Goal: Information Seeking & Learning: Check status

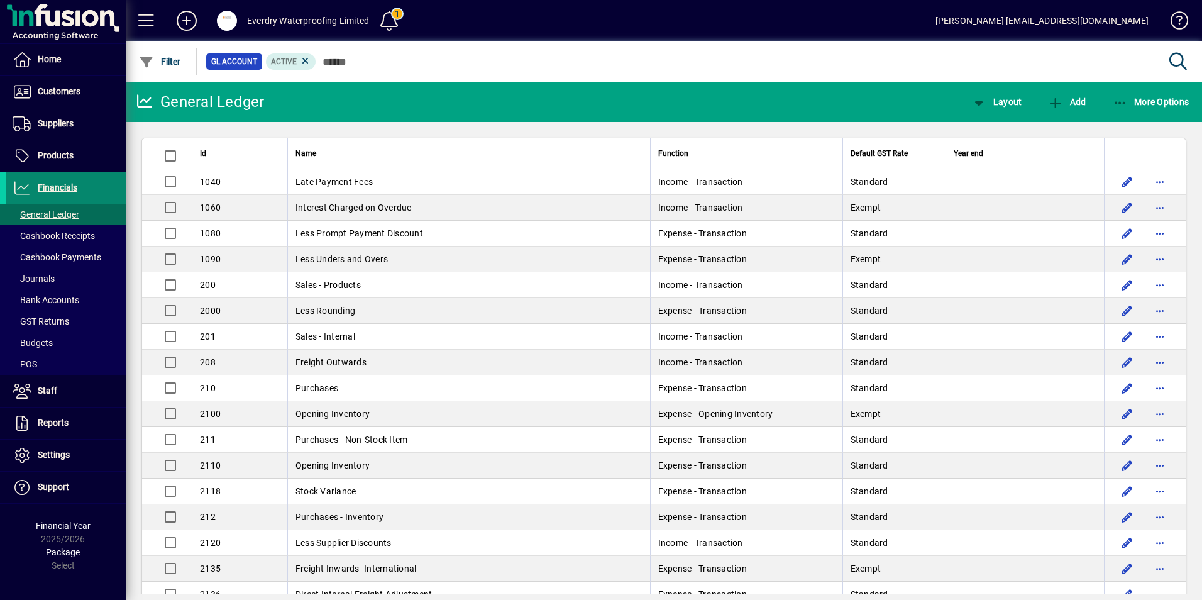
click at [65, 190] on span "Financials" at bounding box center [58, 187] width 40 height 10
click at [78, 146] on span at bounding box center [65, 156] width 119 height 30
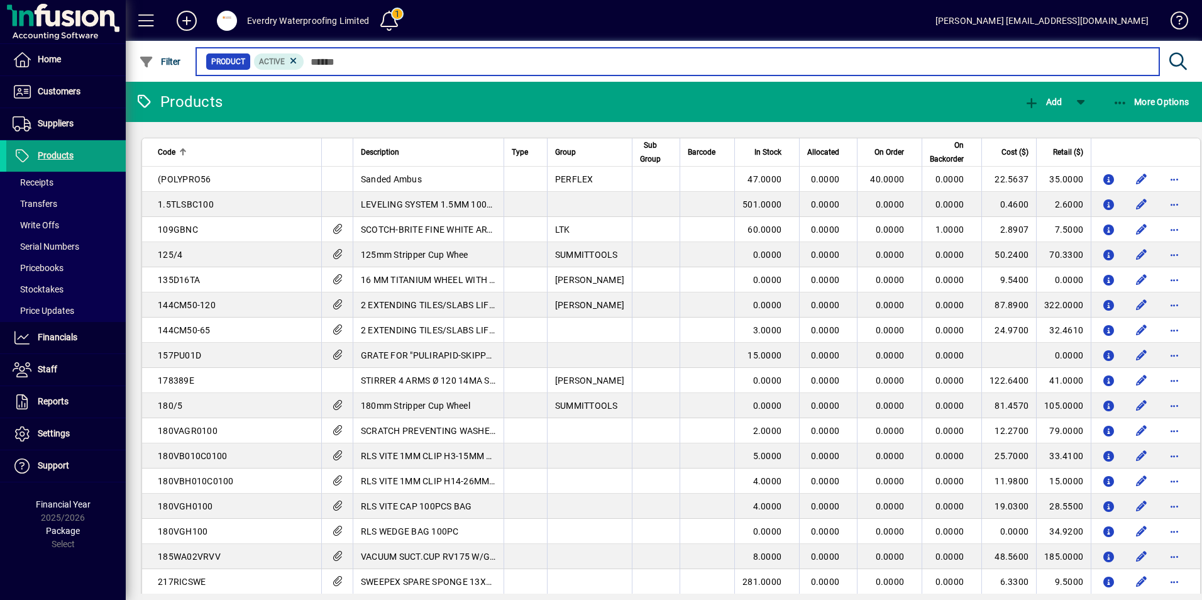
click at [350, 60] on input "text" at bounding box center [726, 62] width 845 height 18
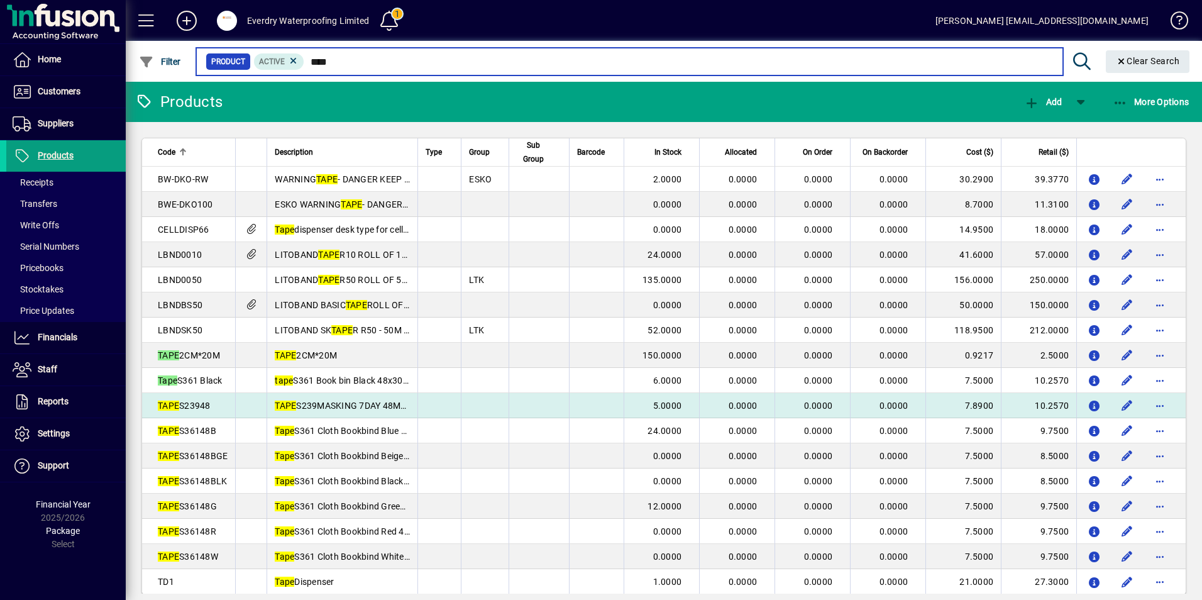
type input "****"
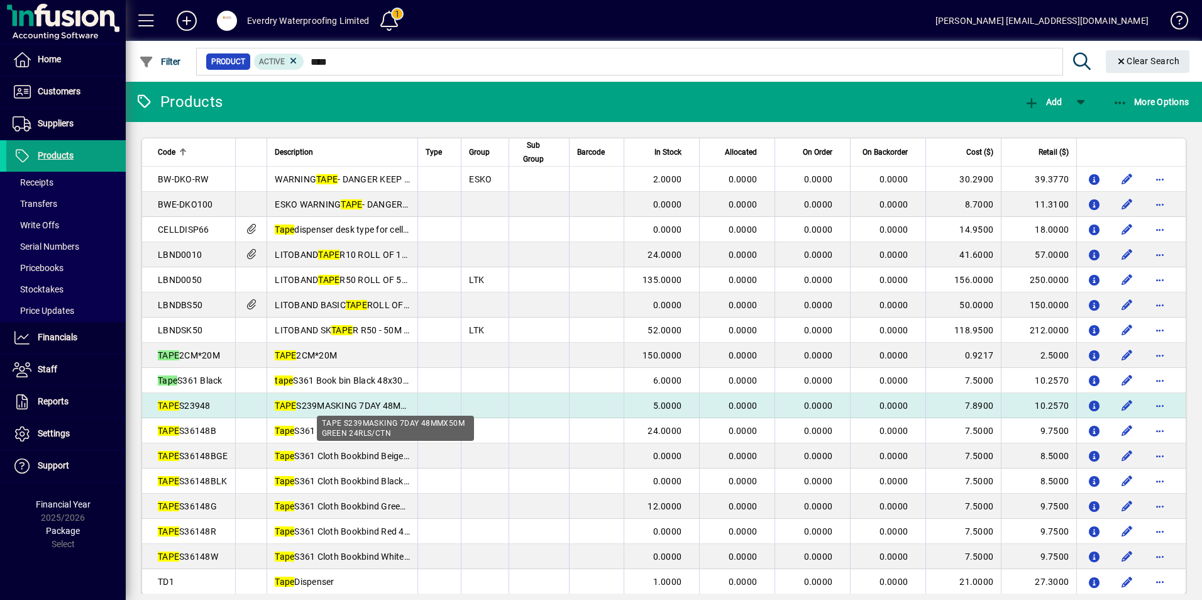
click at [316, 406] on span "TAPE S239MASKING 7DAY 48MMX50M GREEN 24RLS/CTN" at bounding box center [394, 406] width 238 height 10
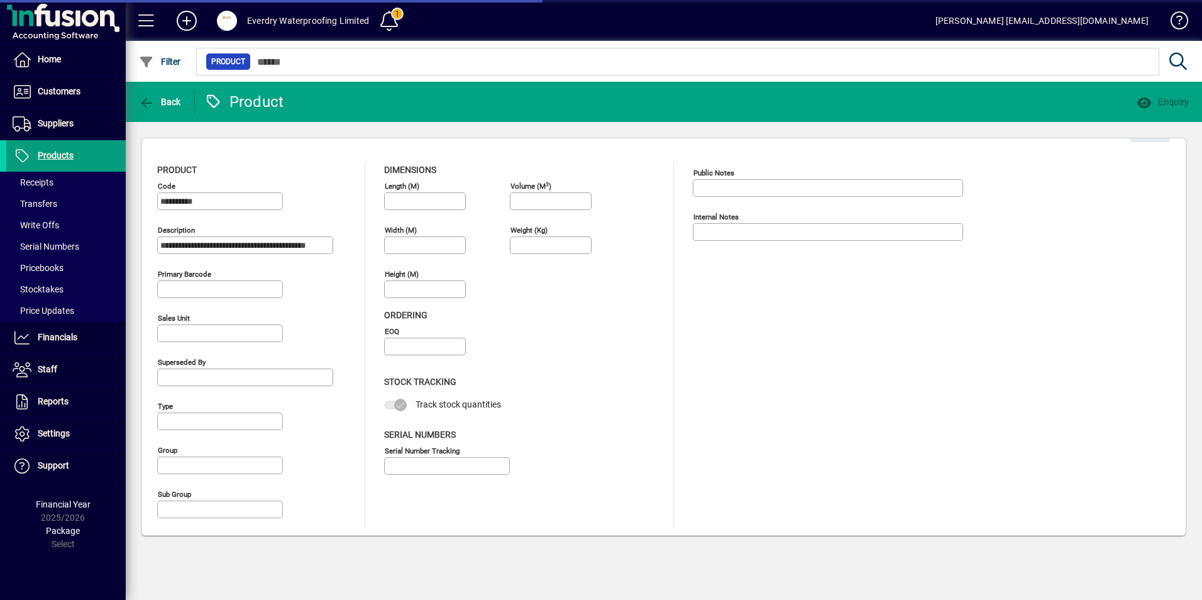
type input "****"
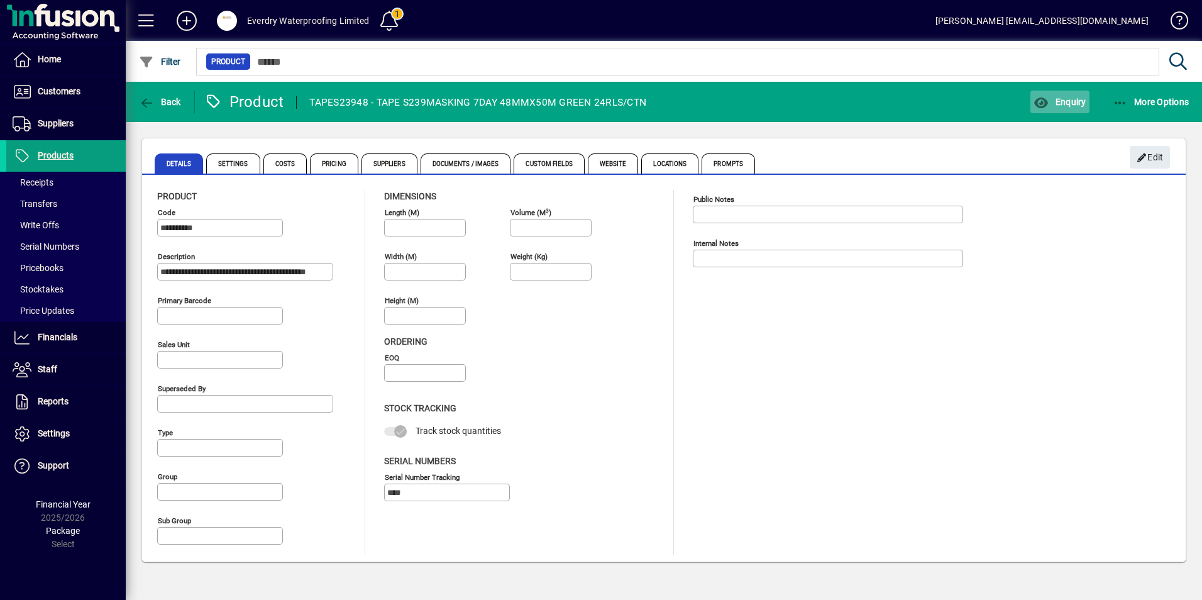
click at [1047, 101] on icon "button" at bounding box center [1042, 103] width 16 height 13
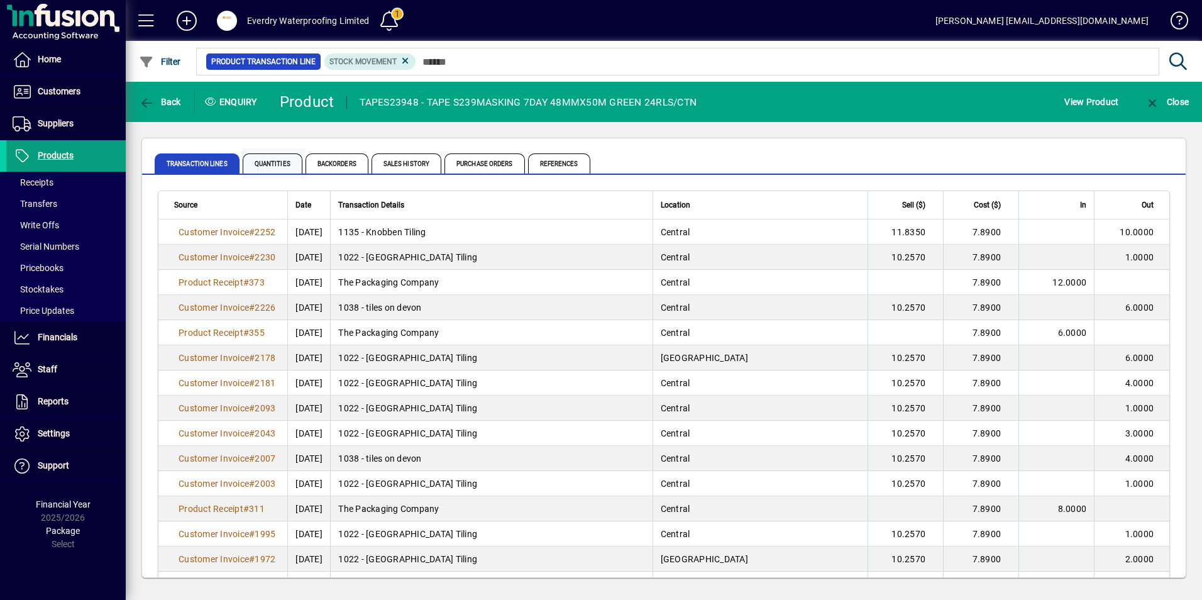
click at [265, 160] on span "Quantities" at bounding box center [273, 163] width 60 height 20
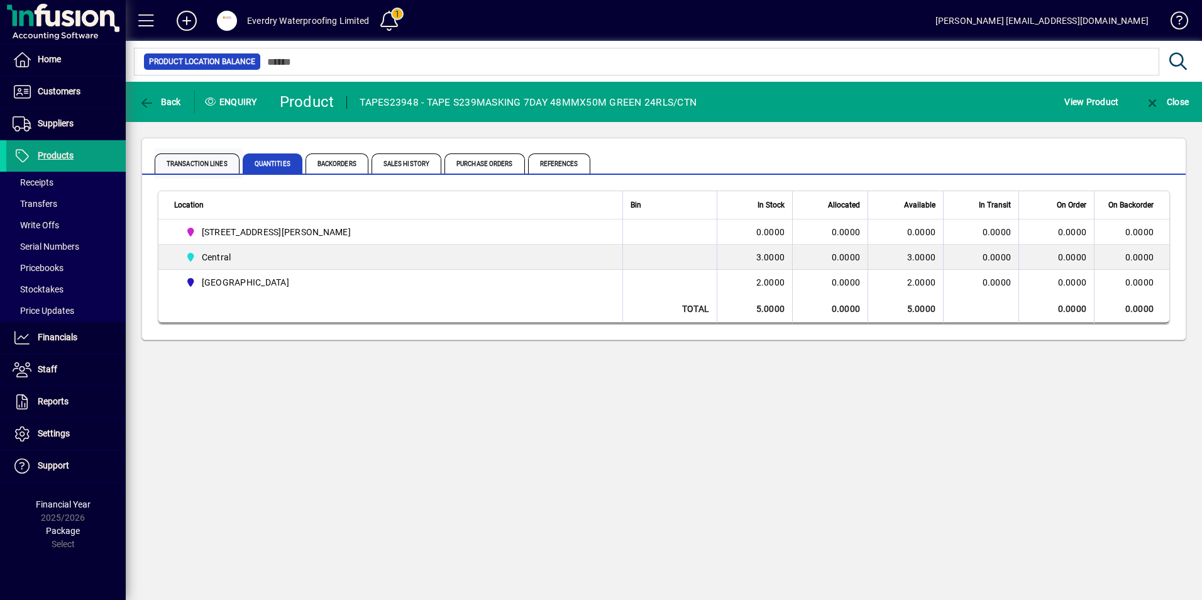
click at [192, 157] on span "Transaction Lines" at bounding box center [197, 163] width 85 height 20
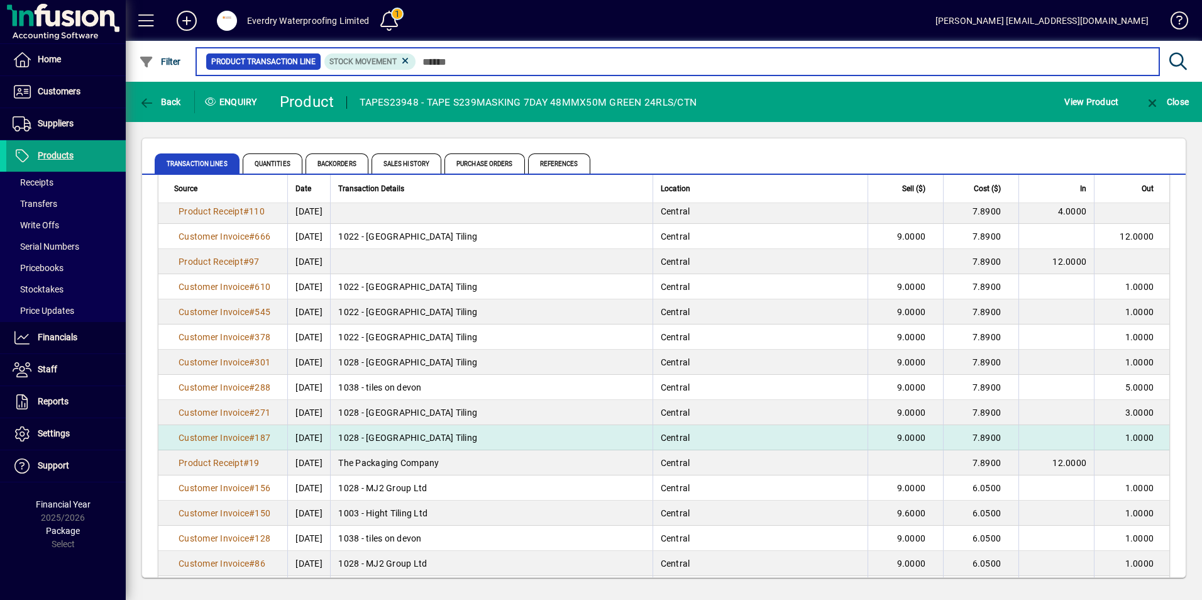
scroll to position [1419, 0]
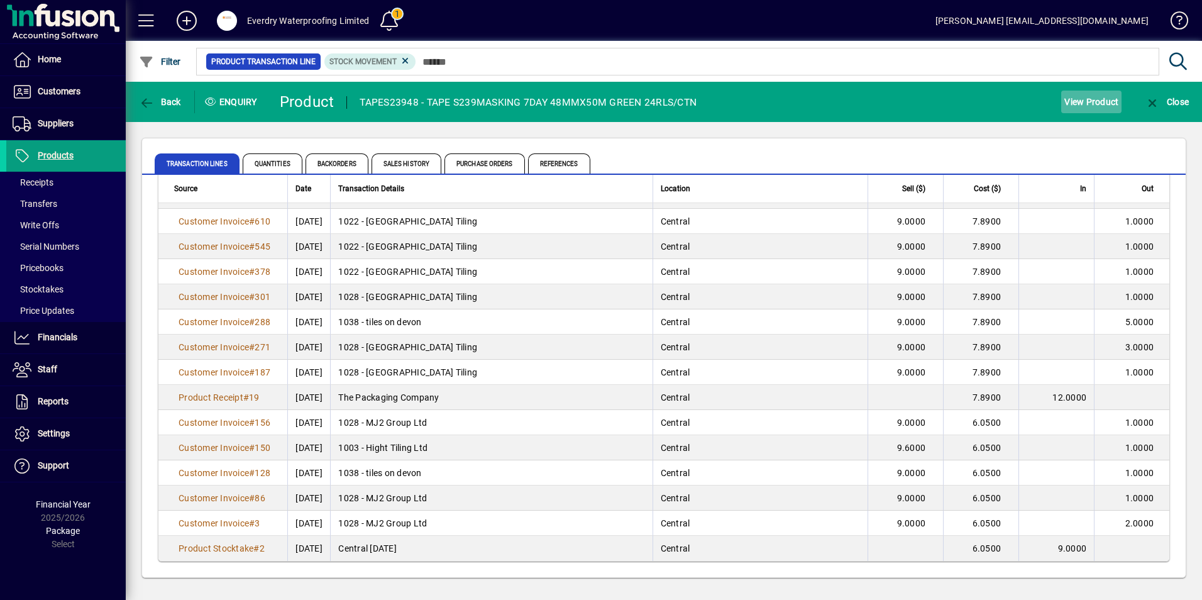
click at [1081, 104] on span "View Product" at bounding box center [1091, 102] width 54 height 20
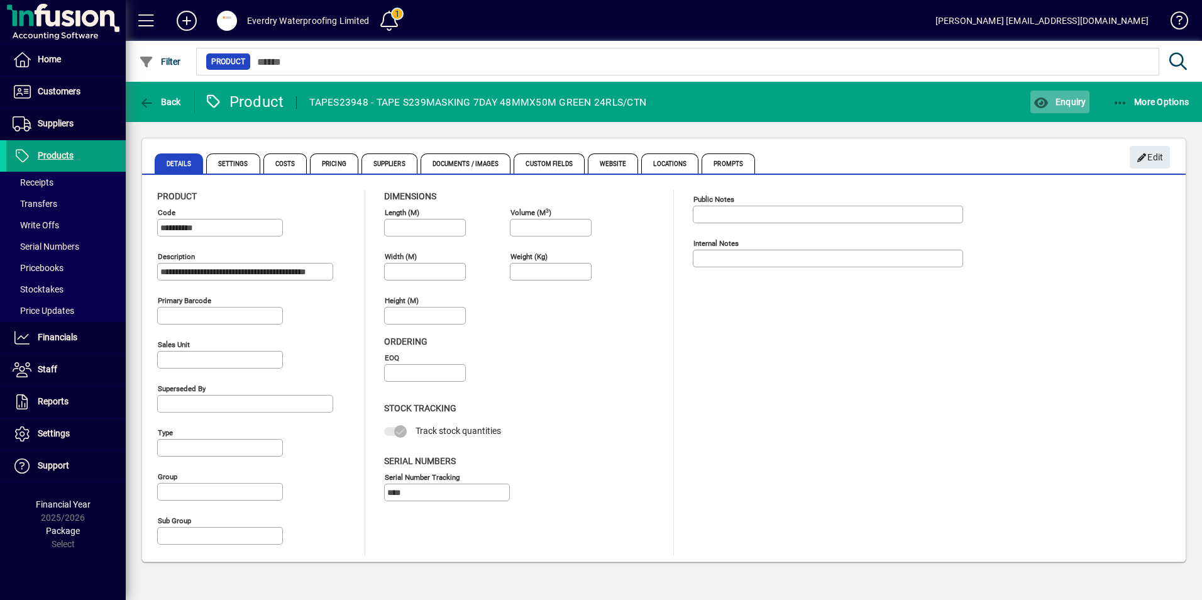
click at [1052, 108] on span "button" at bounding box center [1060, 102] width 58 height 30
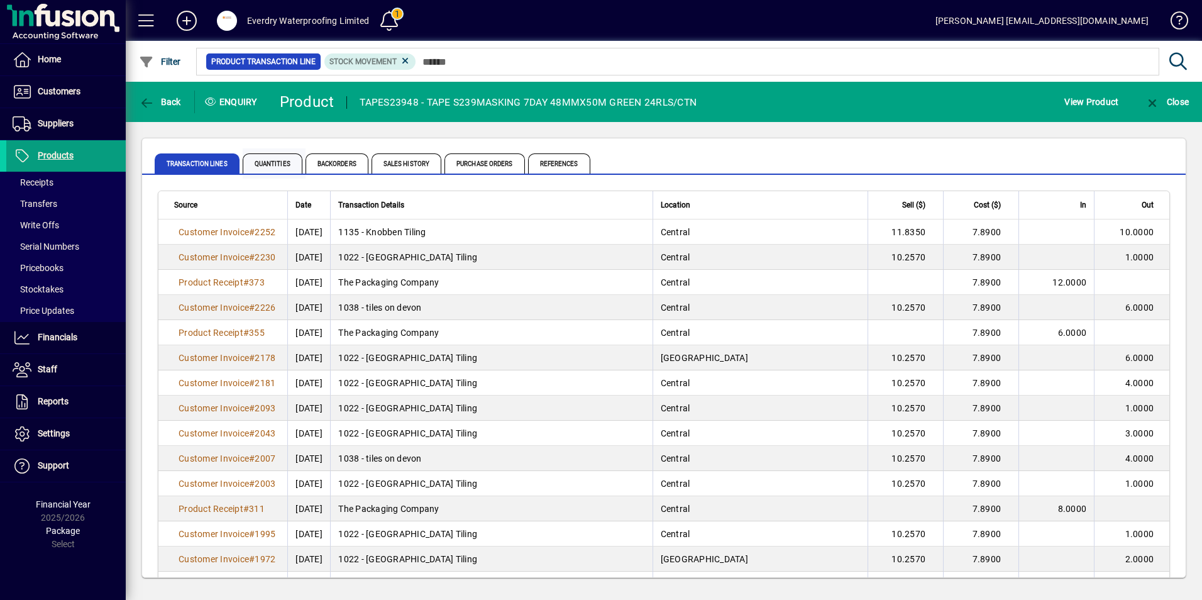
click at [272, 163] on span "Quantities" at bounding box center [273, 163] width 60 height 20
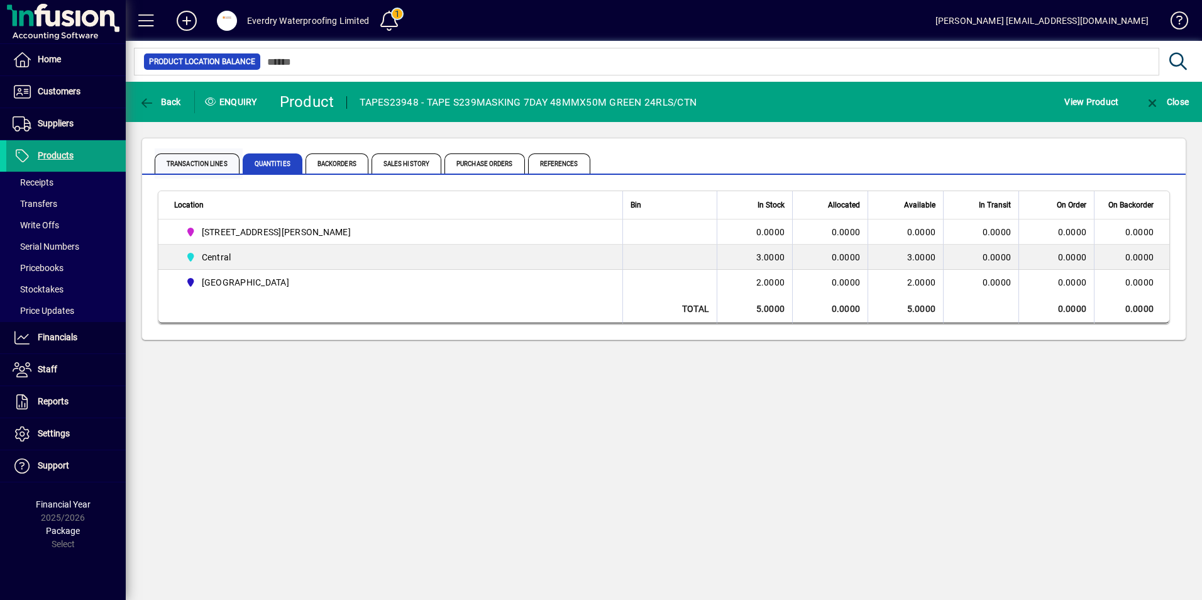
click at [174, 160] on span "Transaction Lines" at bounding box center [197, 163] width 85 height 20
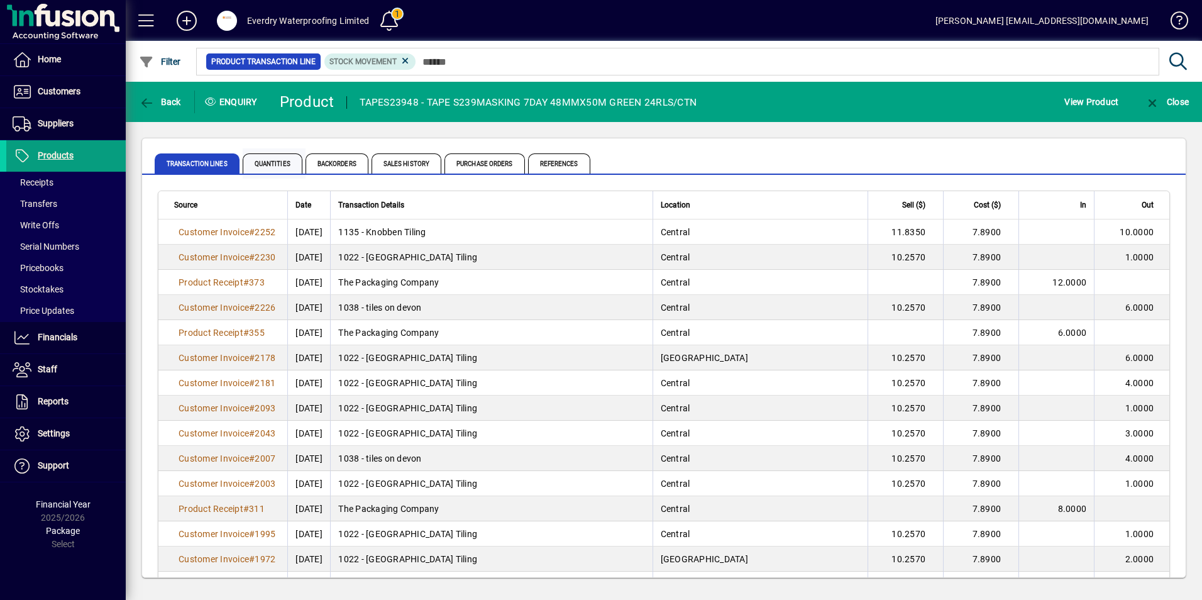
click at [267, 163] on span "Quantities" at bounding box center [273, 163] width 60 height 20
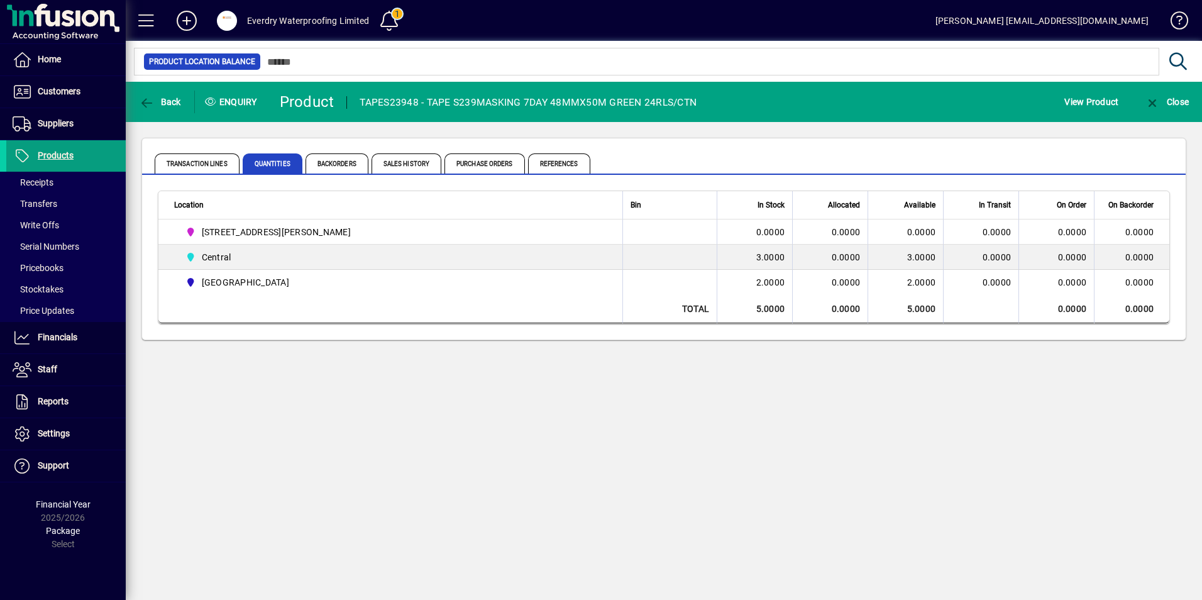
click at [704, 260] on td at bounding box center [669, 257] width 94 height 25
click at [776, 262] on td "3.0000" at bounding box center [754, 257] width 75 height 25
click at [157, 101] on span "Back" at bounding box center [160, 102] width 42 height 10
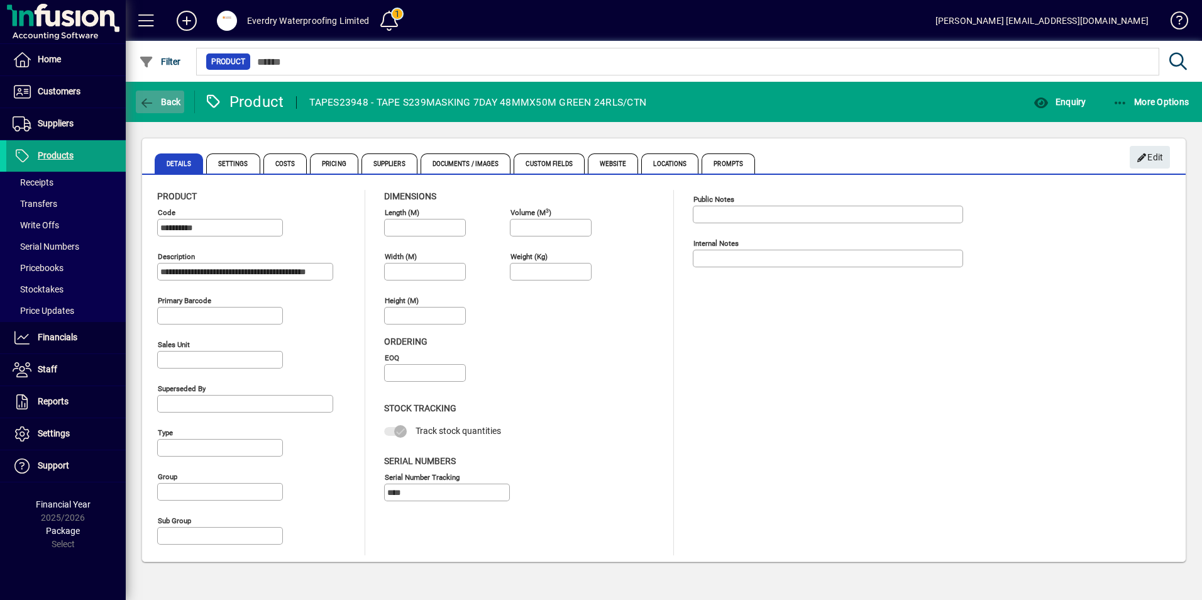
click at [170, 103] on span "Back" at bounding box center [160, 102] width 42 height 10
